Goal: Transaction & Acquisition: Obtain resource

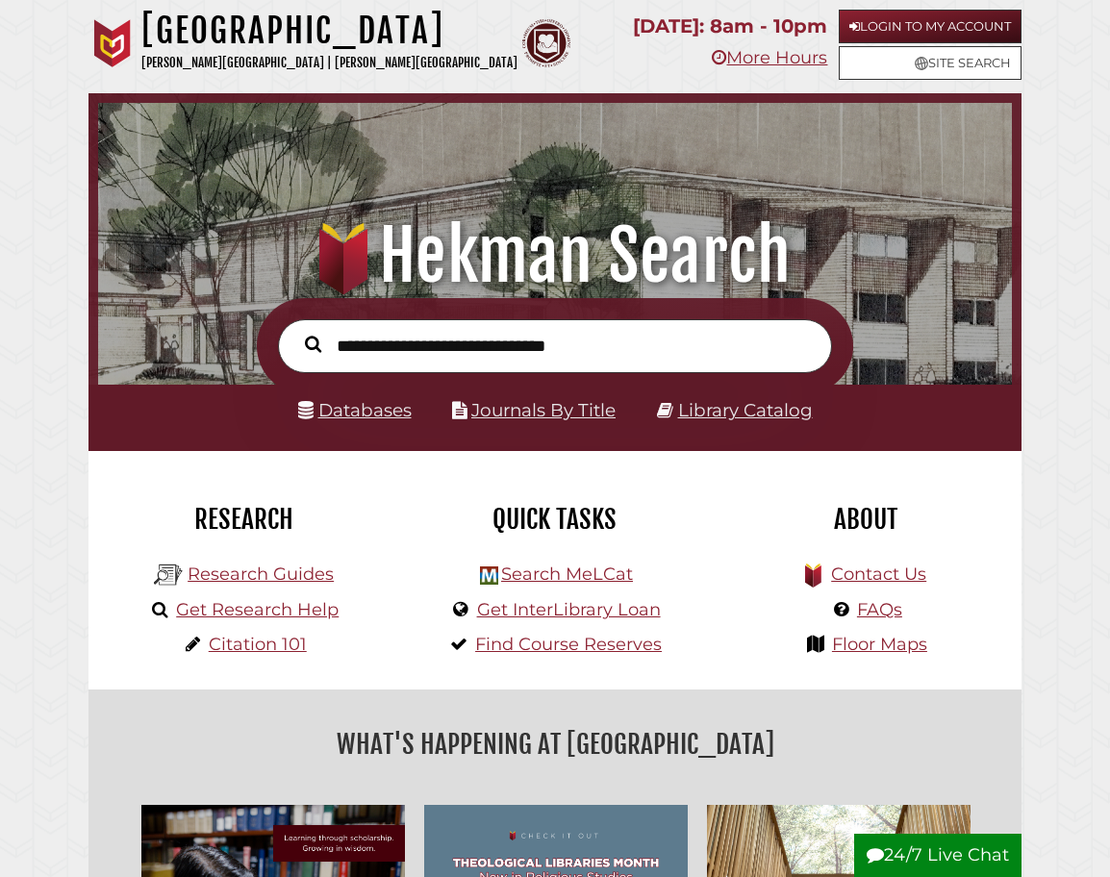
scroll to position [302, 904]
click at [944, 29] on link "Login to My Account" at bounding box center [930, 27] width 183 height 34
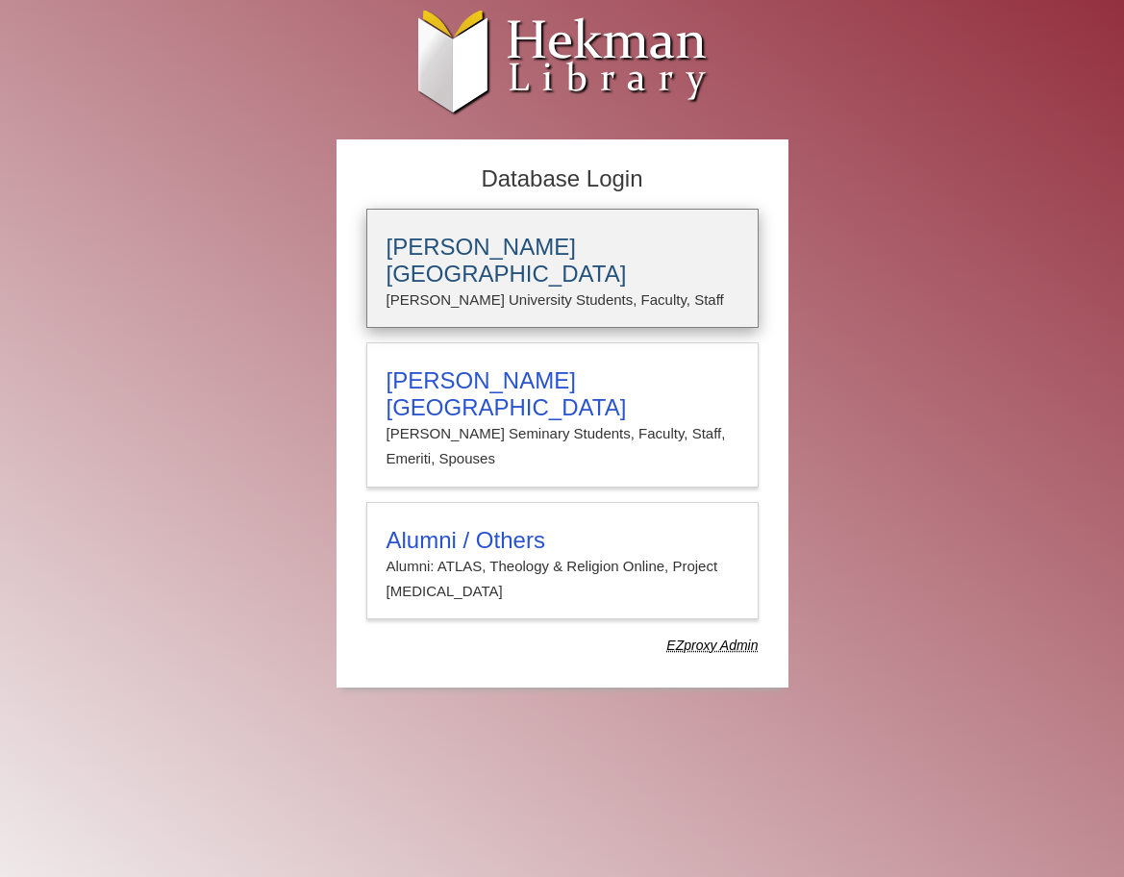
type input "****"
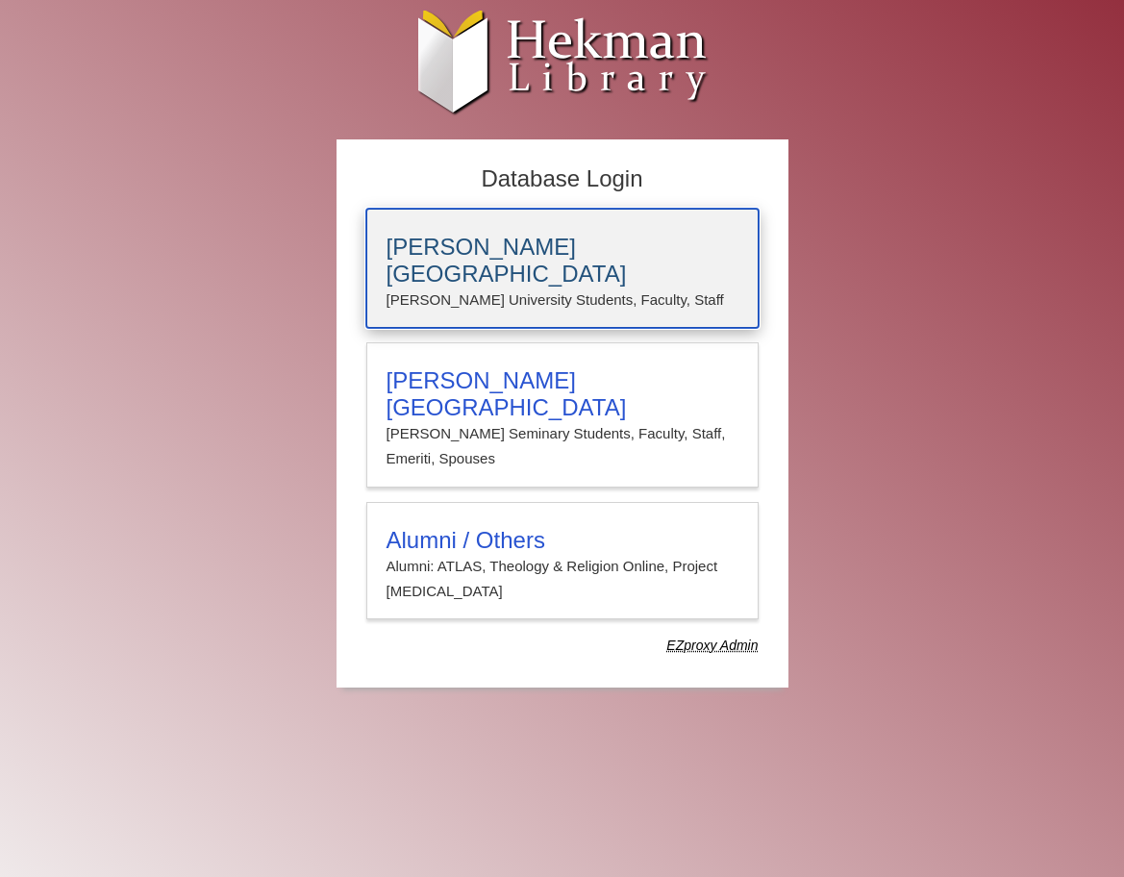
click at [563, 249] on h3 "Calvin University" at bounding box center [563, 261] width 352 height 54
